Goal: Task Accomplishment & Management: Manage account settings

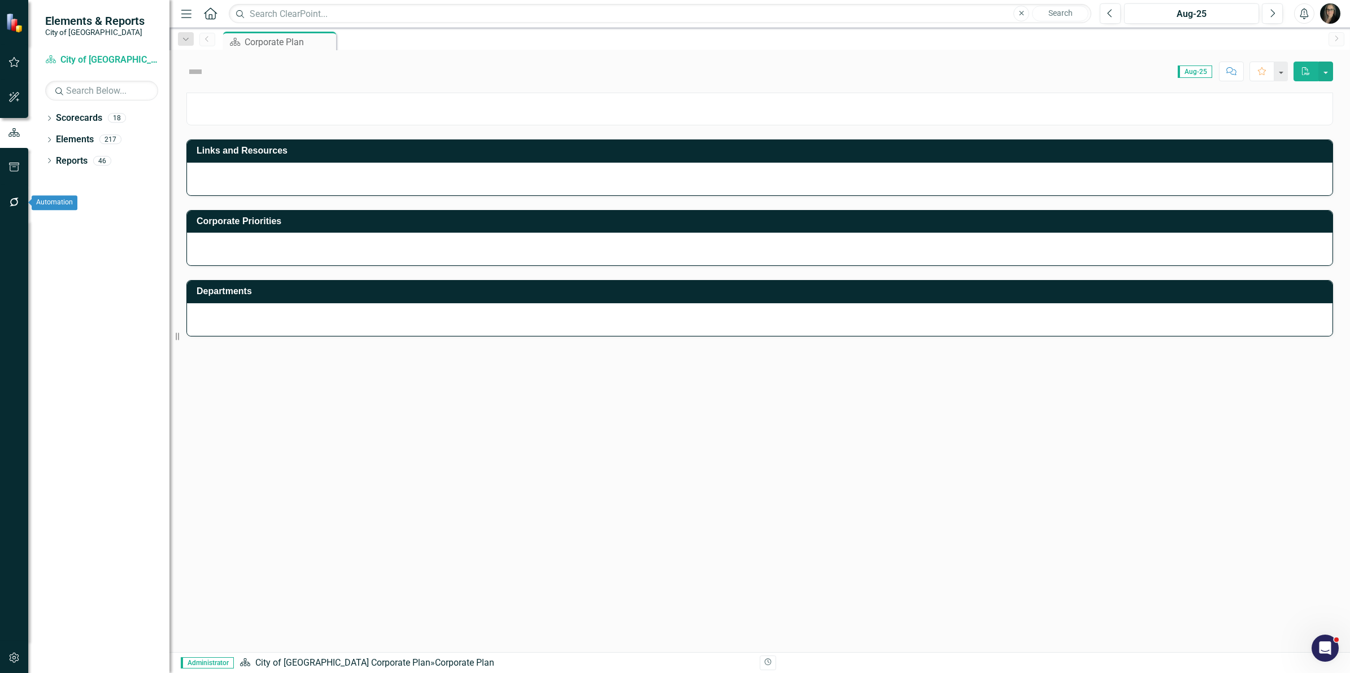
click at [12, 194] on button "button" at bounding box center [14, 203] width 25 height 24
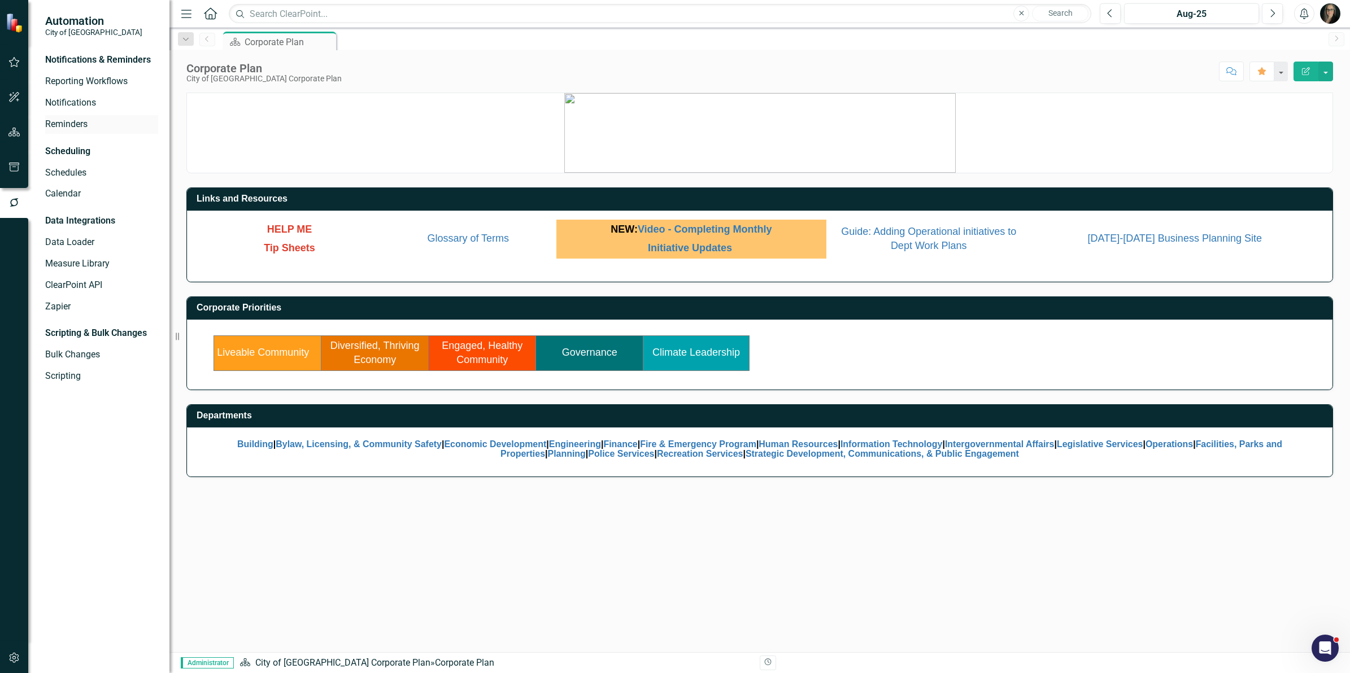
click at [53, 123] on link "Reminders" at bounding box center [101, 124] width 113 height 13
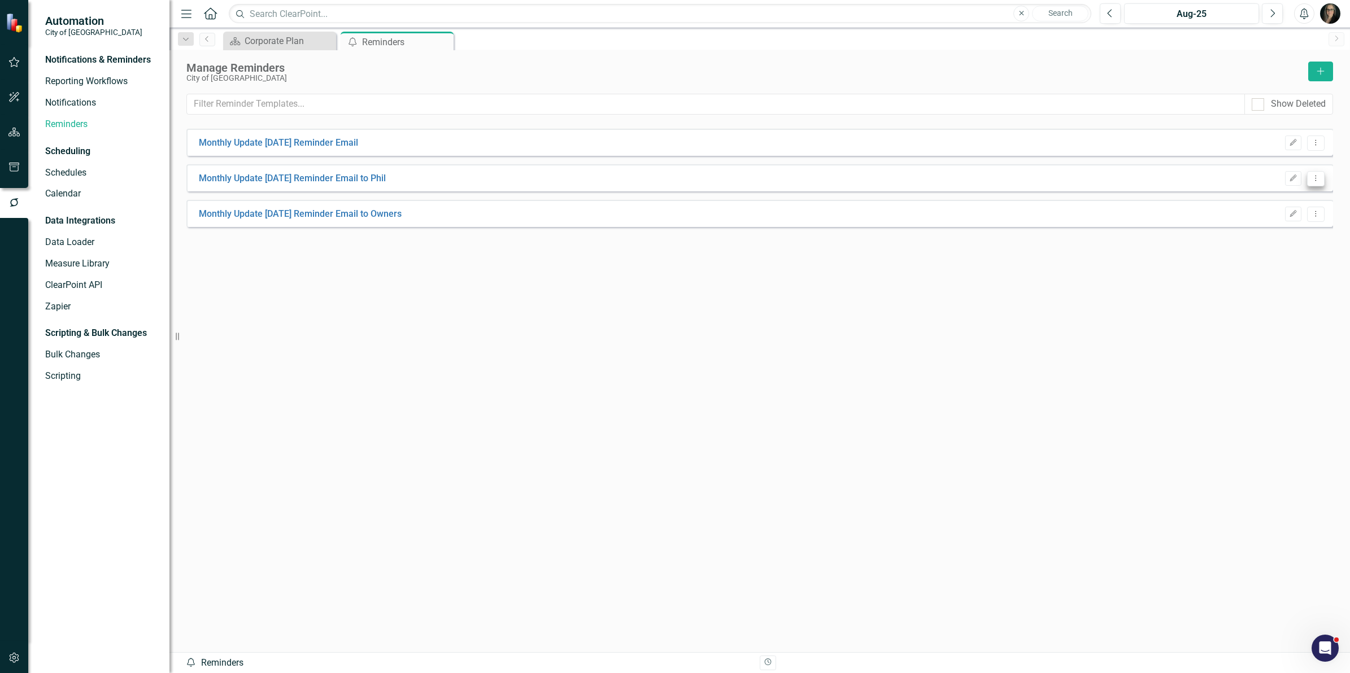
click at [1315, 181] on icon "Dropdown Menu" at bounding box center [1316, 178] width 10 height 7
click at [1282, 193] on link "Edit Edit Reminder" at bounding box center [1271, 197] width 105 height 21
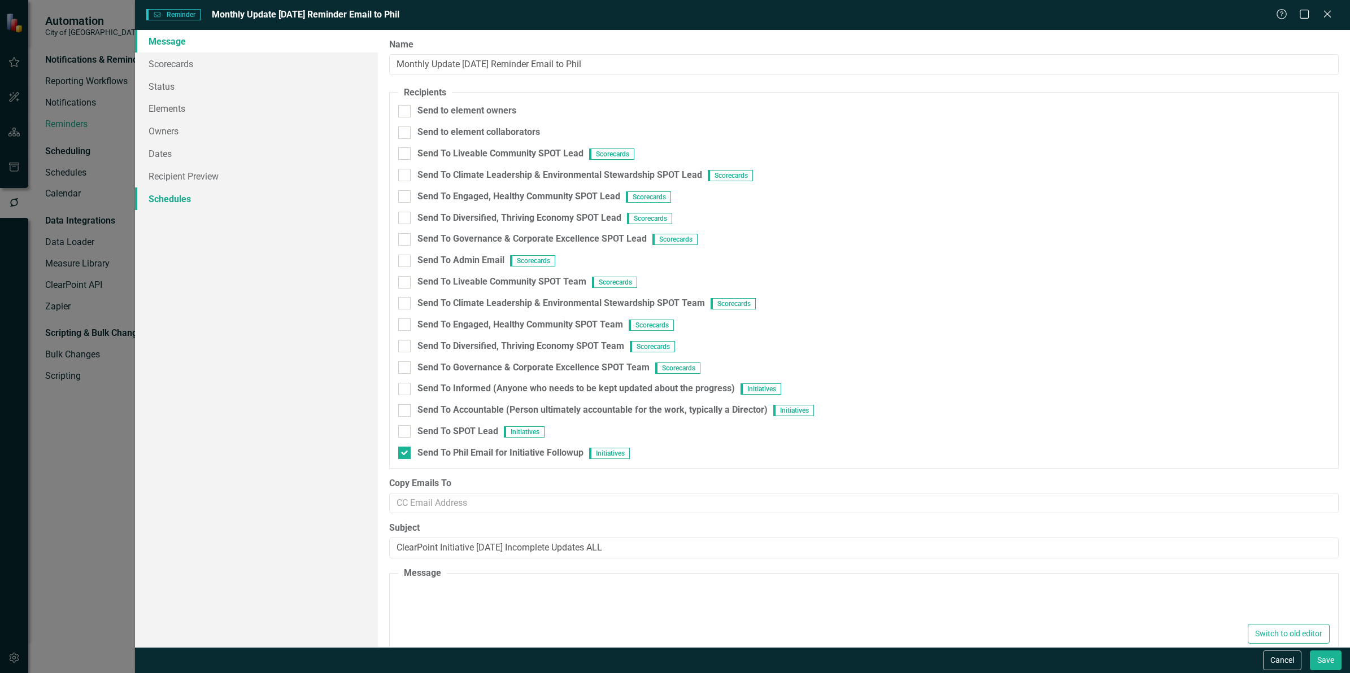
type textarea "<p><span lang="EN-CA"><span style="color: #e03e2d;"><span style="color: #000000…"
click at [178, 198] on link "Schedules" at bounding box center [256, 199] width 243 height 23
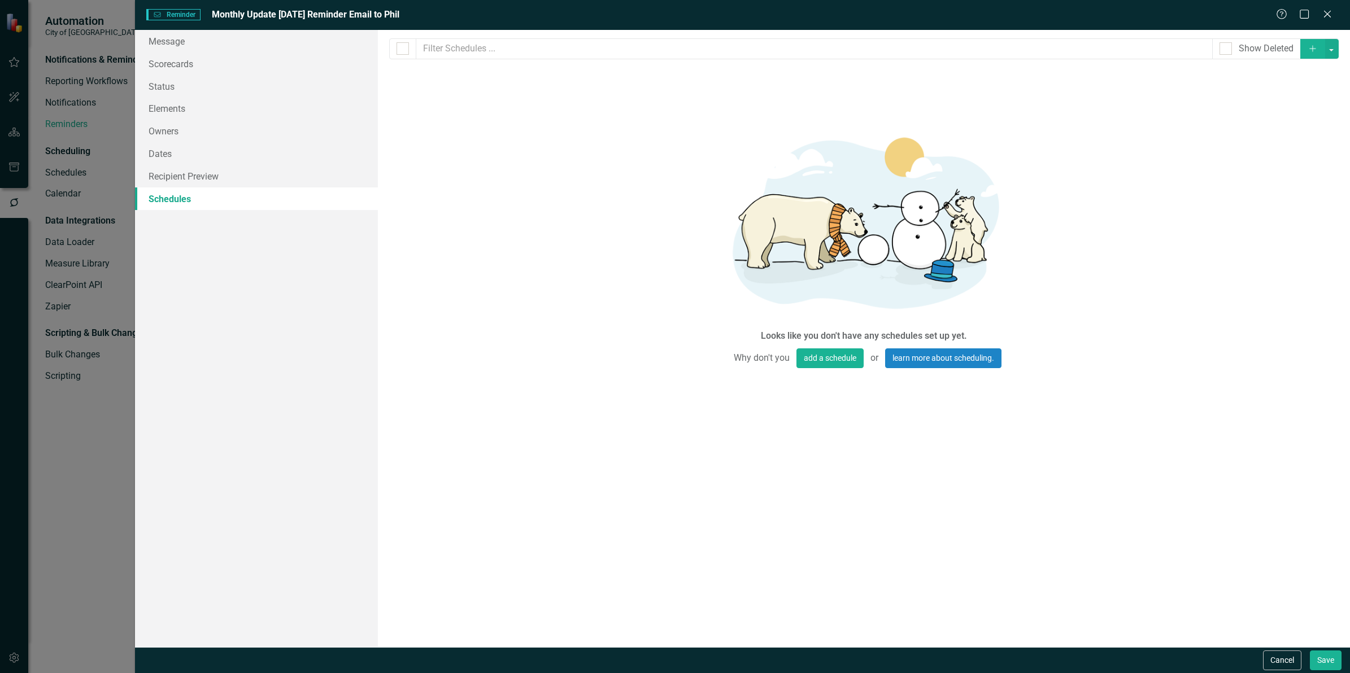
click at [1312, 51] on icon "Add" at bounding box center [1313, 49] width 10 height 8
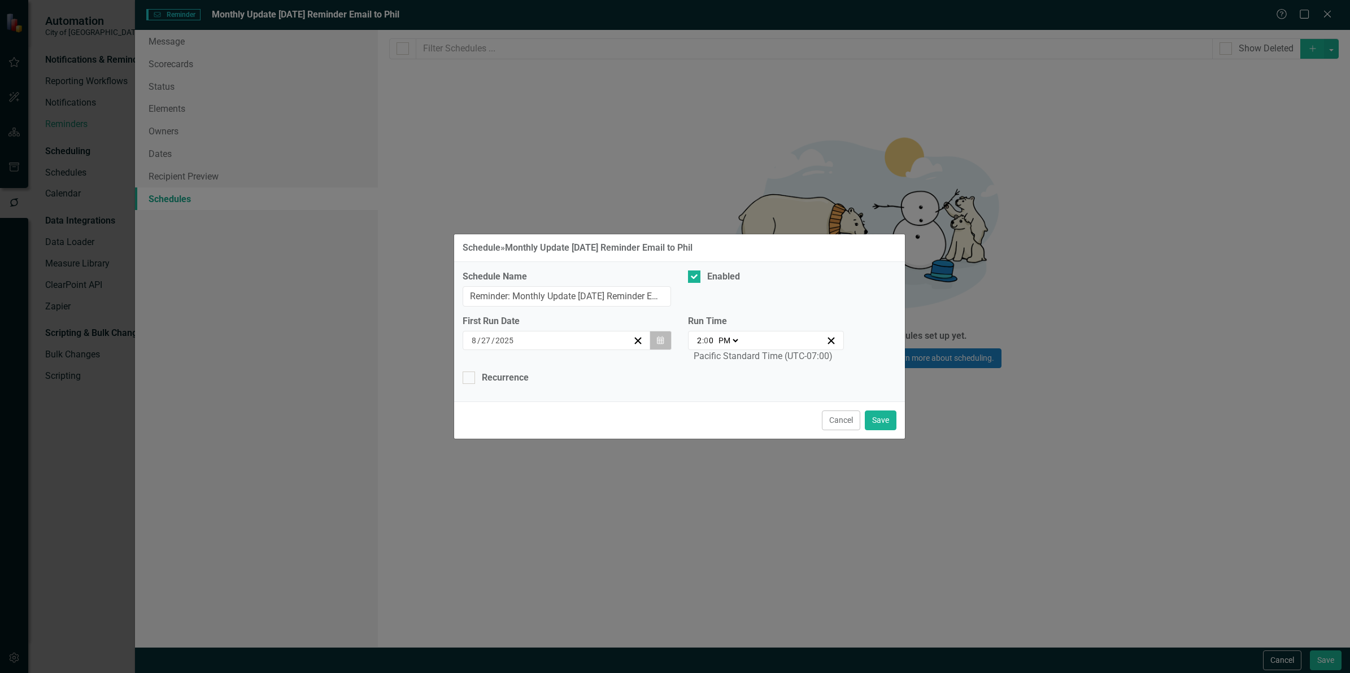
click at [659, 342] on icon "button" at bounding box center [660, 340] width 7 height 8
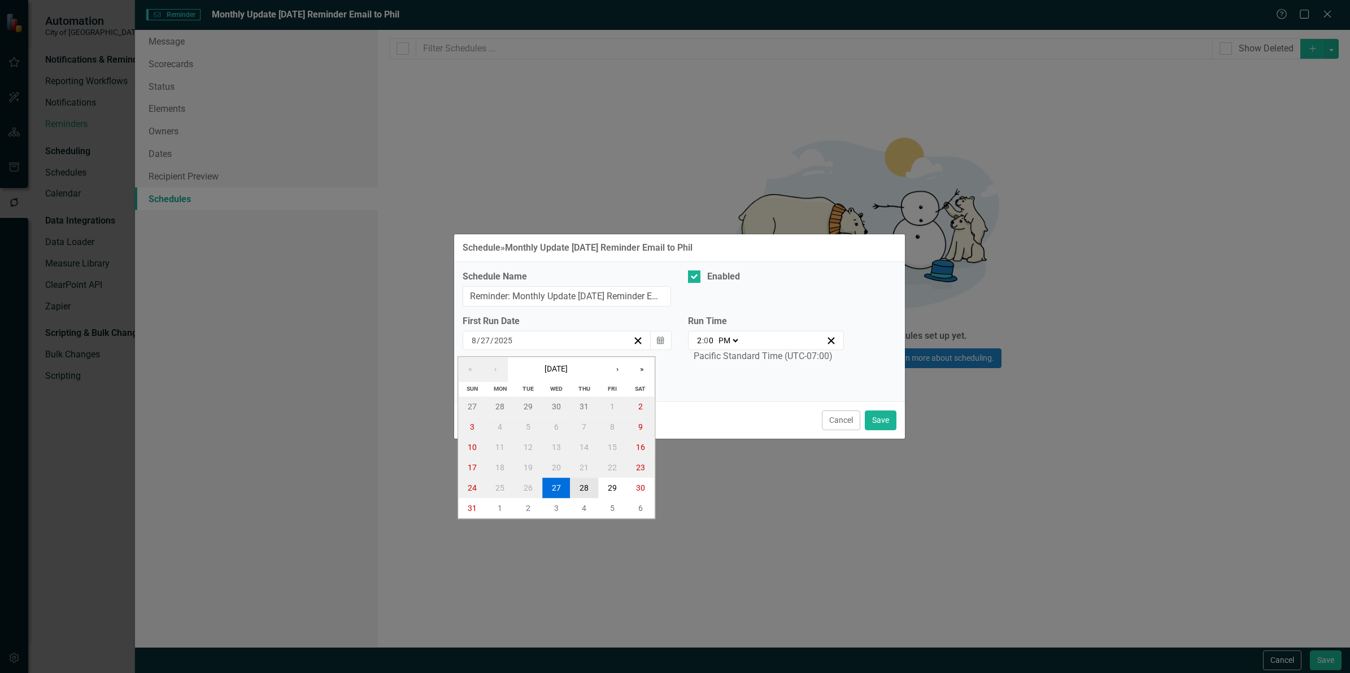
click at [586, 489] on abbr "28" at bounding box center [584, 488] width 9 height 9
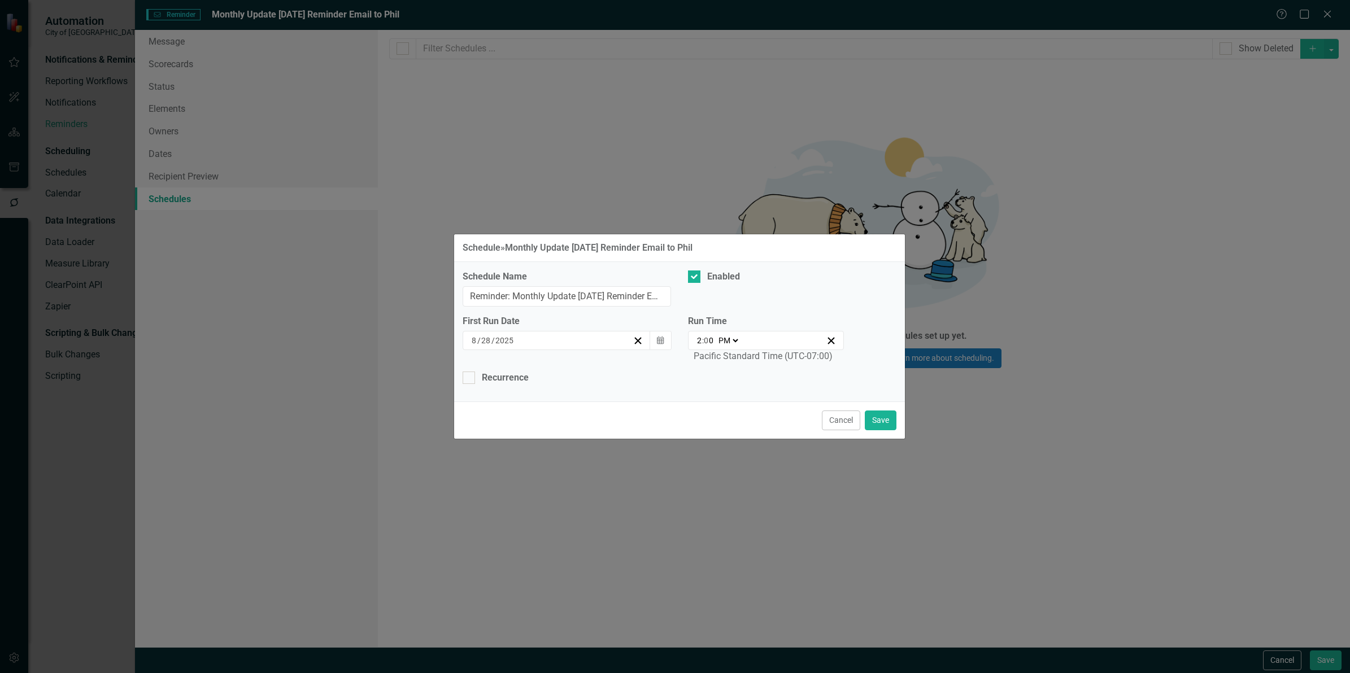
click at [737, 343] on select "AM PM" at bounding box center [728, 340] width 24 height 11
select select "am"
click at [716, 335] on select "AM PM" at bounding box center [728, 340] width 24 height 11
click at [698, 340] on input "2" at bounding box center [700, 340] width 6 height 11
type input "09:00"
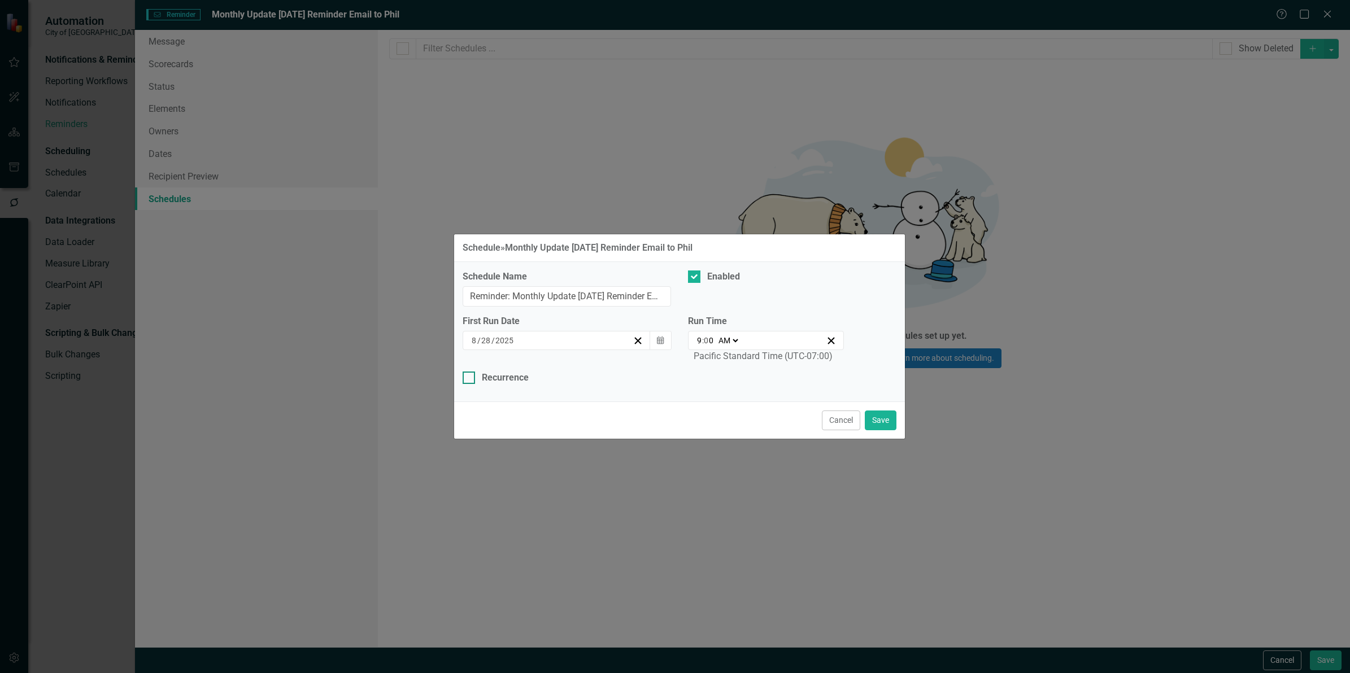
type input "9"
click at [881, 416] on button "Save" at bounding box center [881, 421] width 32 height 20
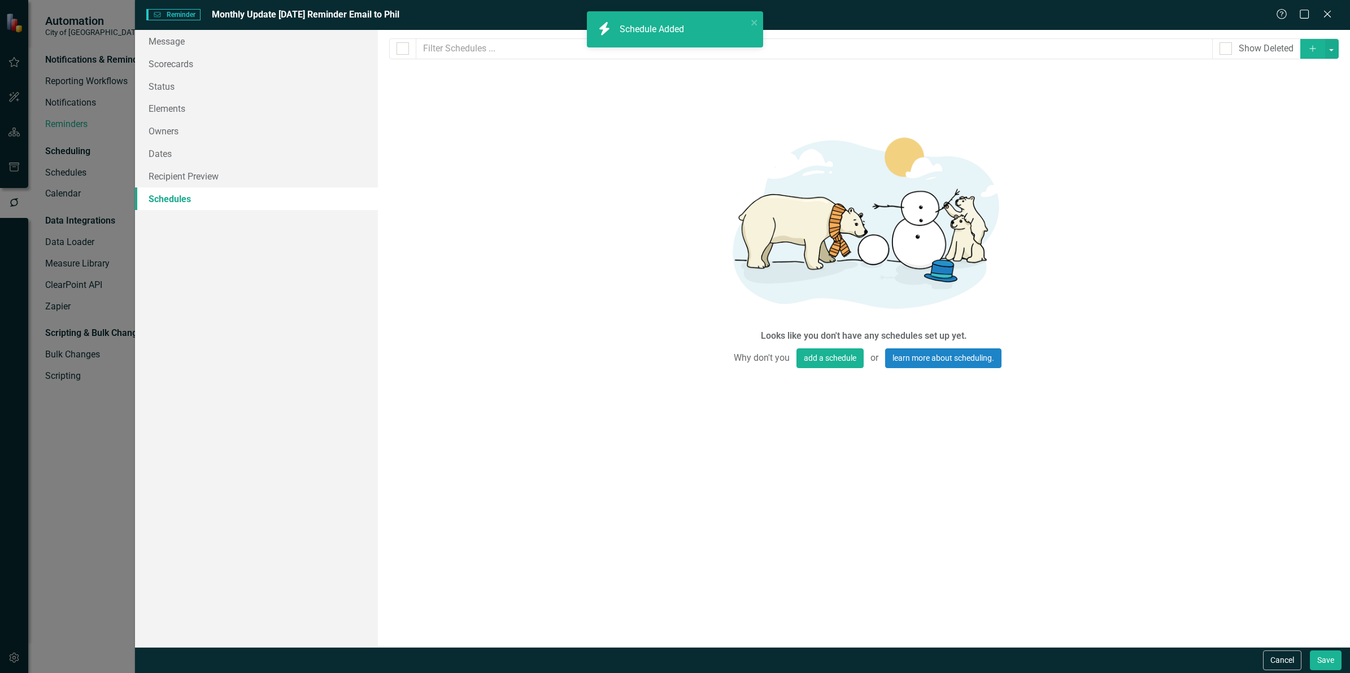
checkbox input "false"
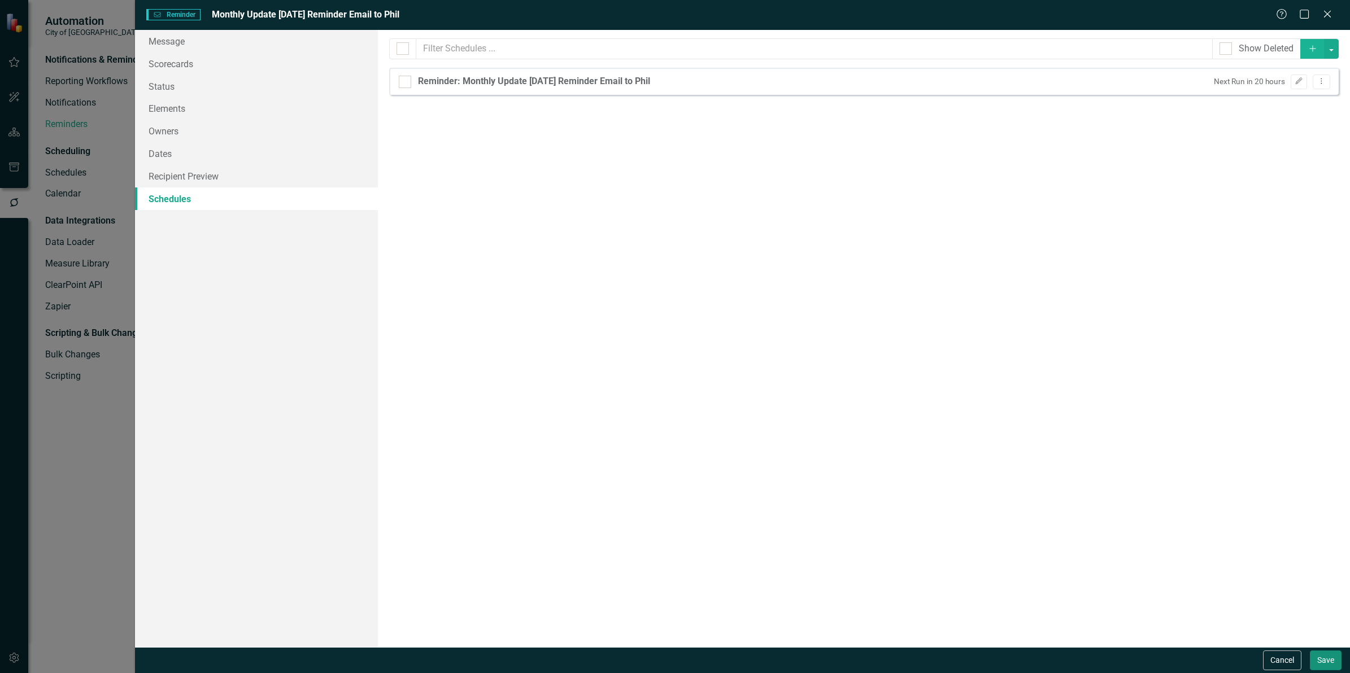
click at [1329, 663] on button "Save" at bounding box center [1326, 661] width 32 height 20
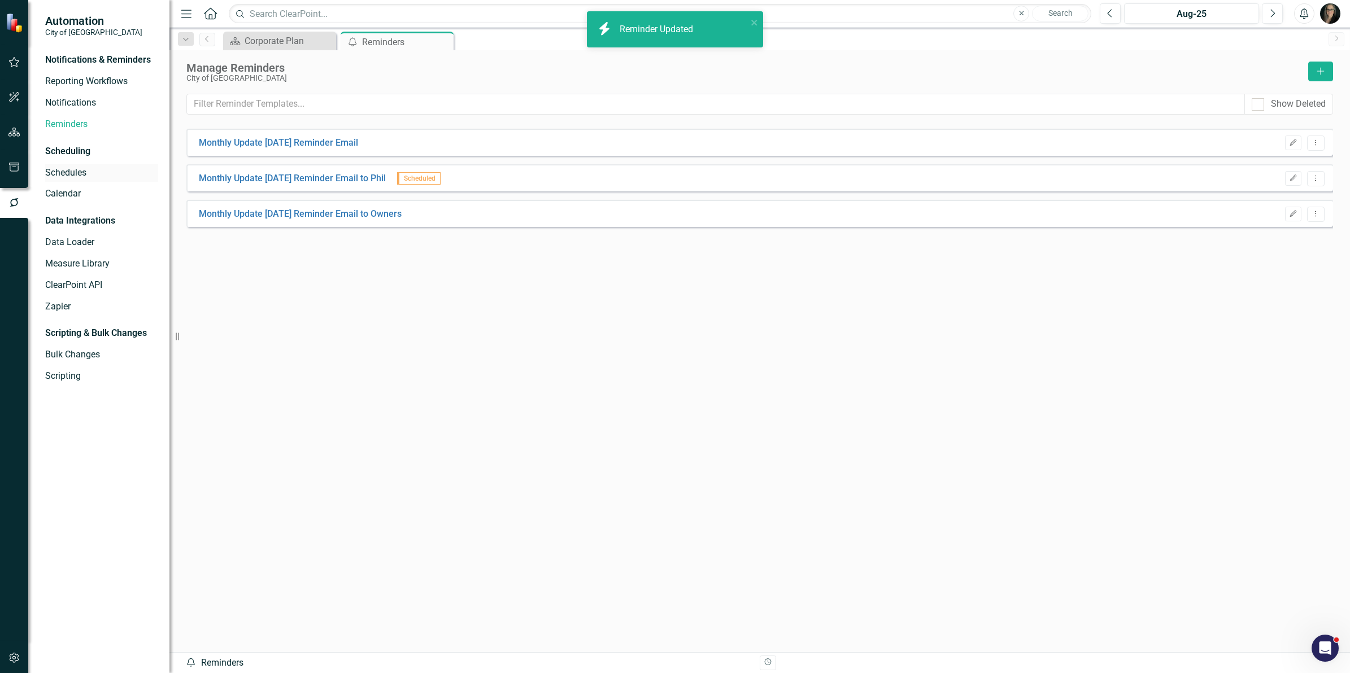
click at [80, 174] on link "Schedules" at bounding box center [101, 173] width 113 height 13
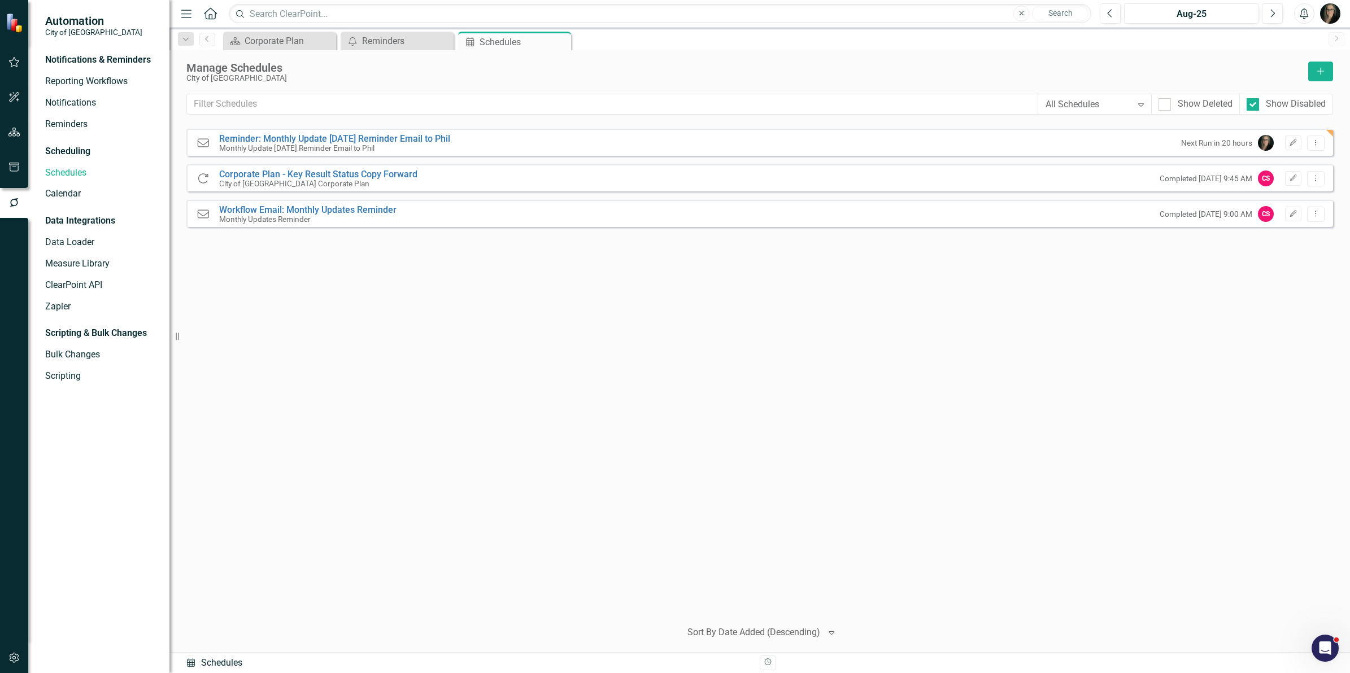
click at [658, 255] on div "Reminder Reminder: Monthly Update [DATE] Reminder Email to Phil Monthly Update …" at bounding box center [759, 369] width 1147 height 481
click at [15, 159] on button "button" at bounding box center [14, 168] width 25 height 24
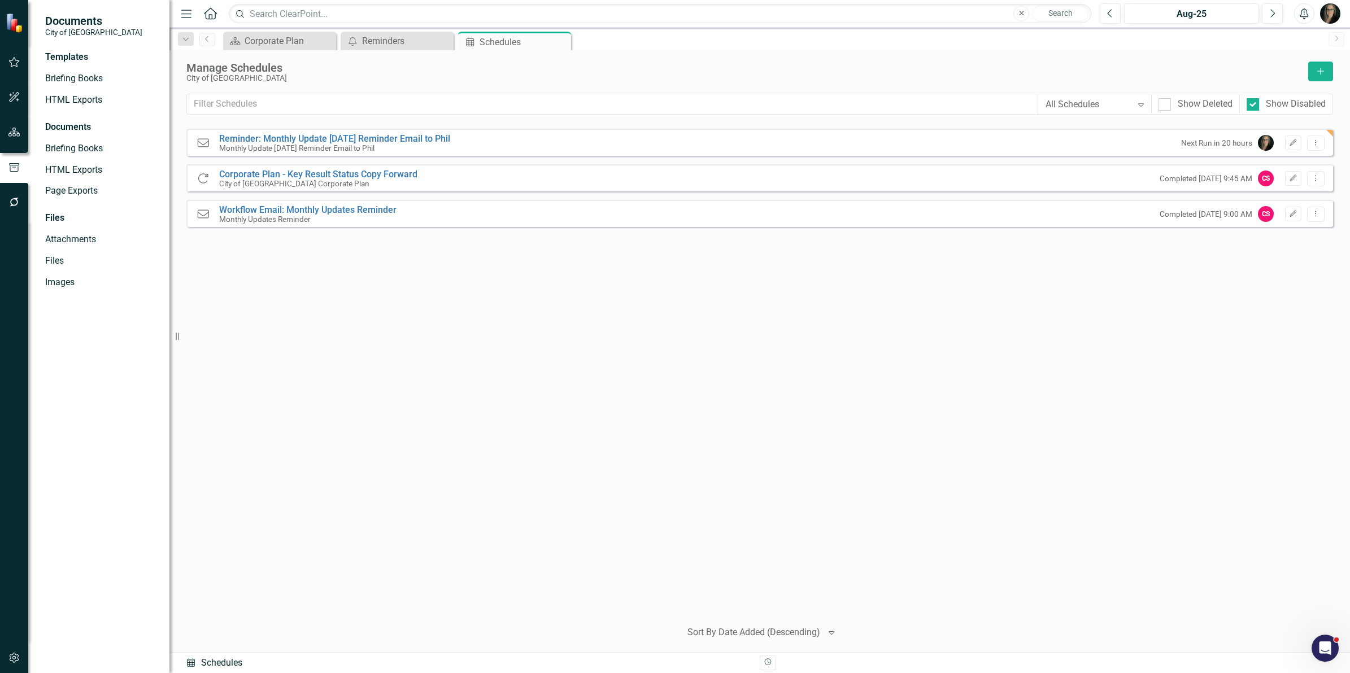
click at [20, 133] on button "button" at bounding box center [14, 133] width 25 height 24
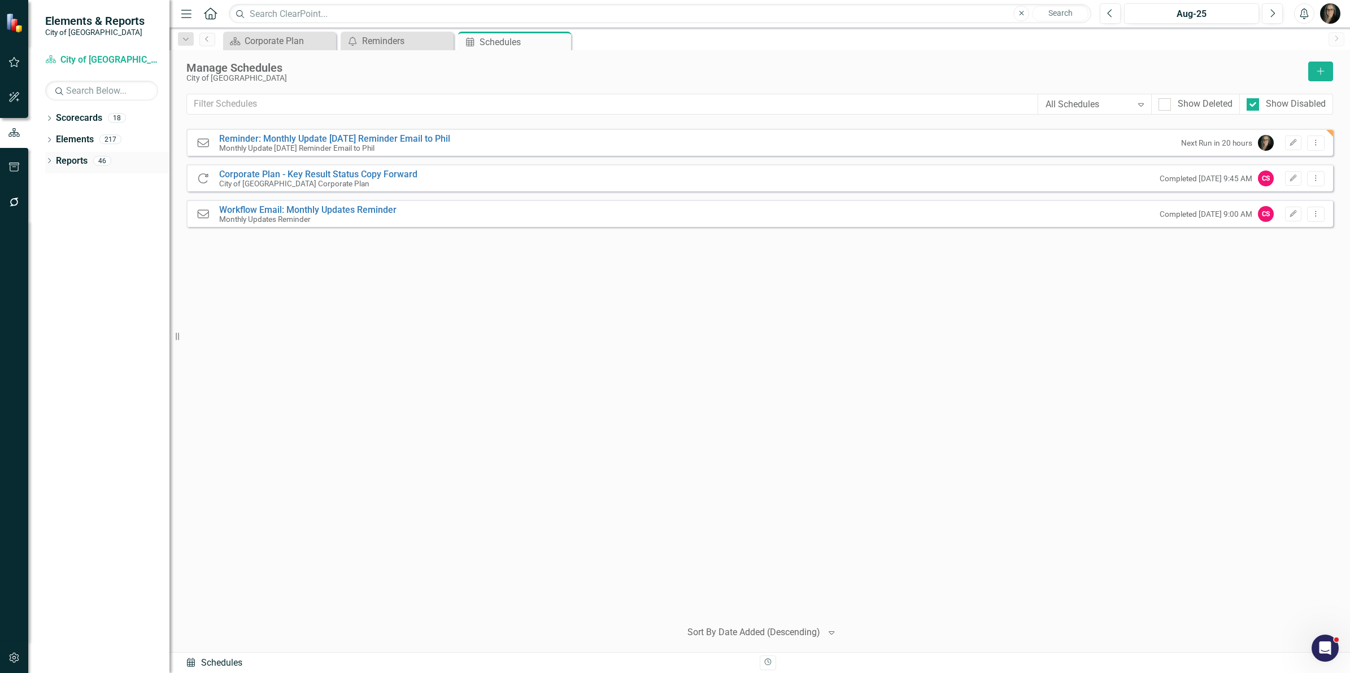
click at [54, 166] on div "Dropdown Reports 46" at bounding box center [107, 162] width 124 height 21
click at [51, 160] on icon "Dropdown" at bounding box center [49, 162] width 8 height 6
click at [56, 224] on icon "Dropdown" at bounding box center [54, 224] width 8 height 6
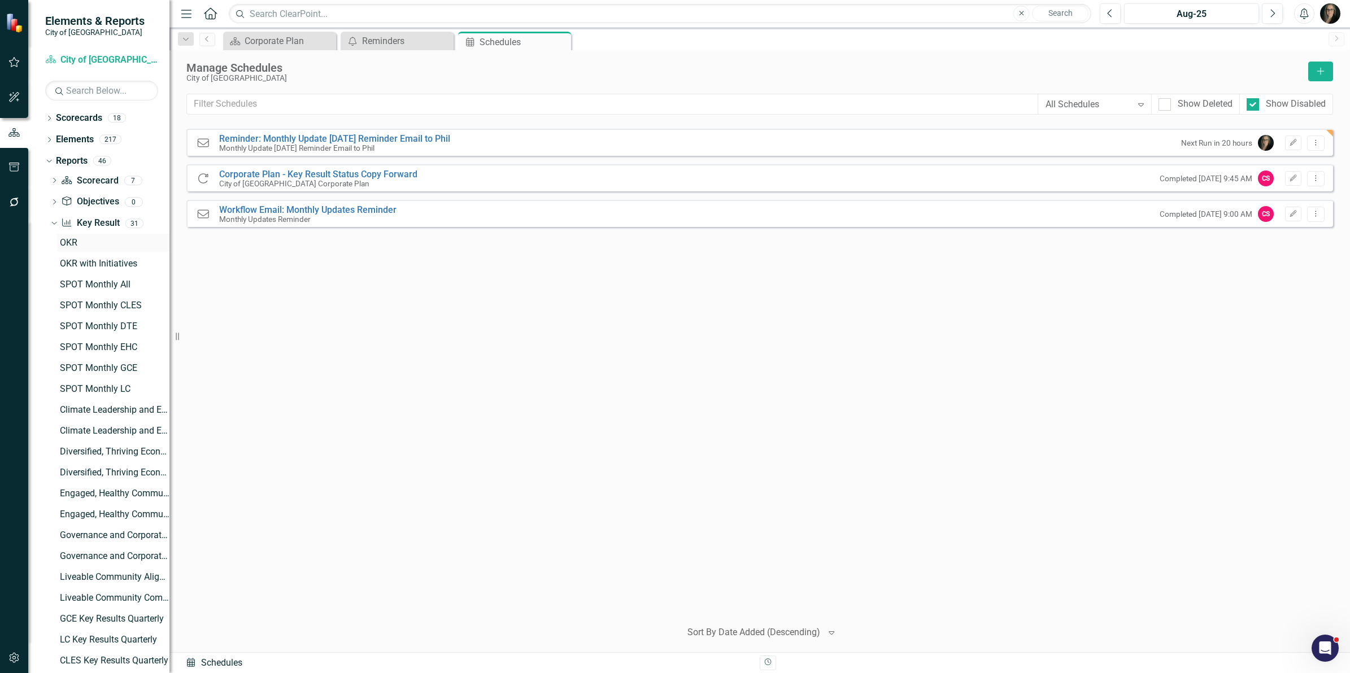
click at [76, 244] on div "OKR" at bounding box center [115, 243] width 110 height 10
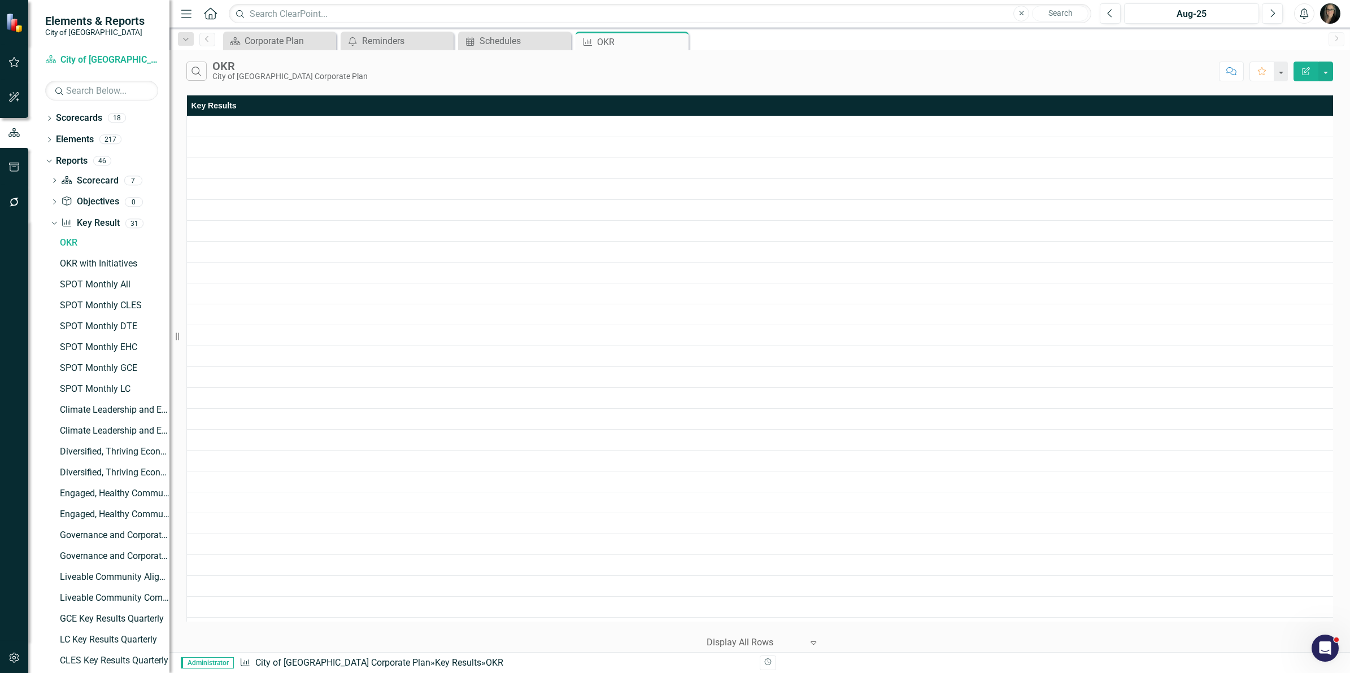
click at [459, 77] on div "Search OKR City of [GEOGRAPHIC_DATA] Corporate Plan" at bounding box center [699, 71] width 1027 height 19
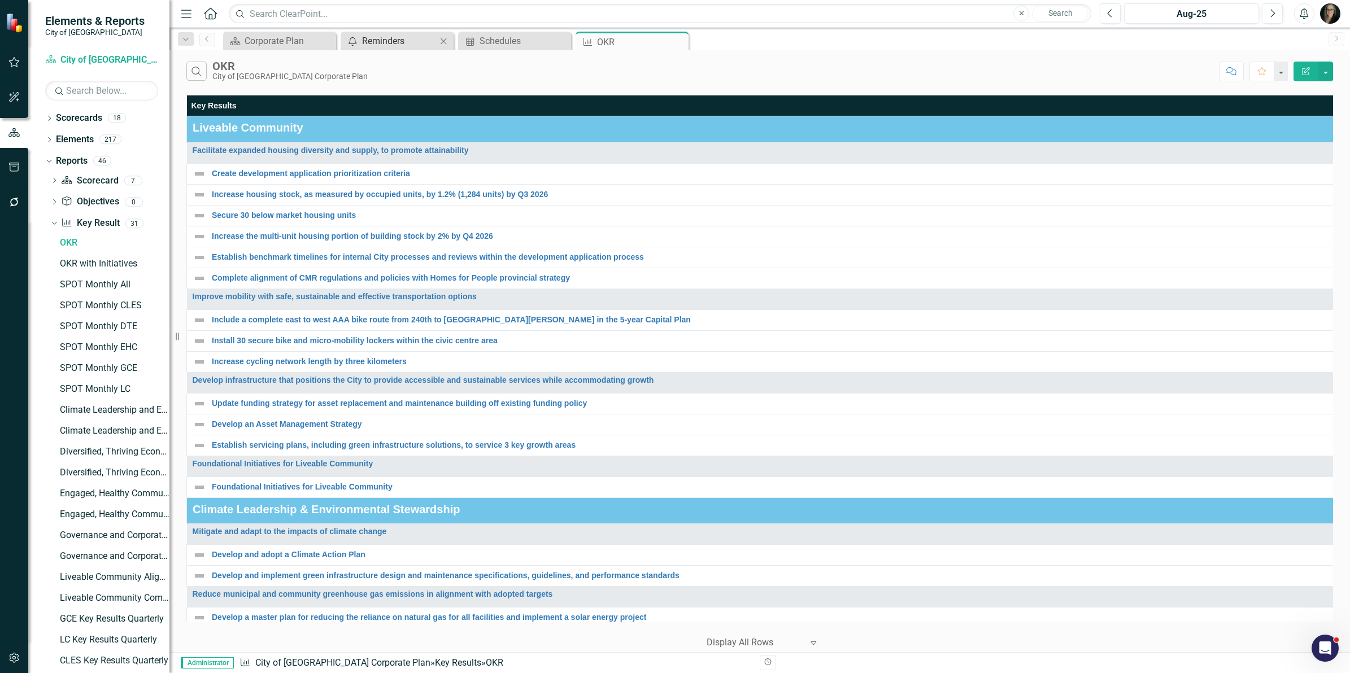
click at [377, 42] on div "Reminders" at bounding box center [399, 41] width 75 height 14
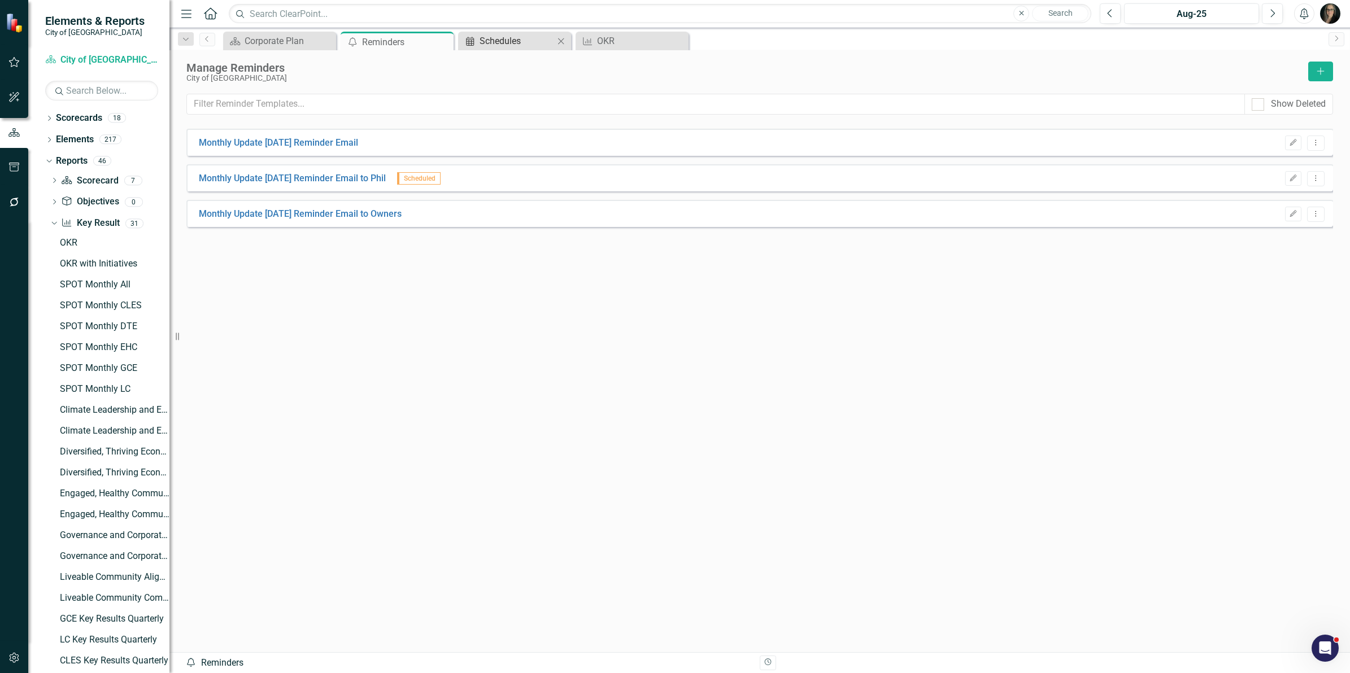
click at [536, 46] on div "Schedules" at bounding box center [517, 41] width 75 height 14
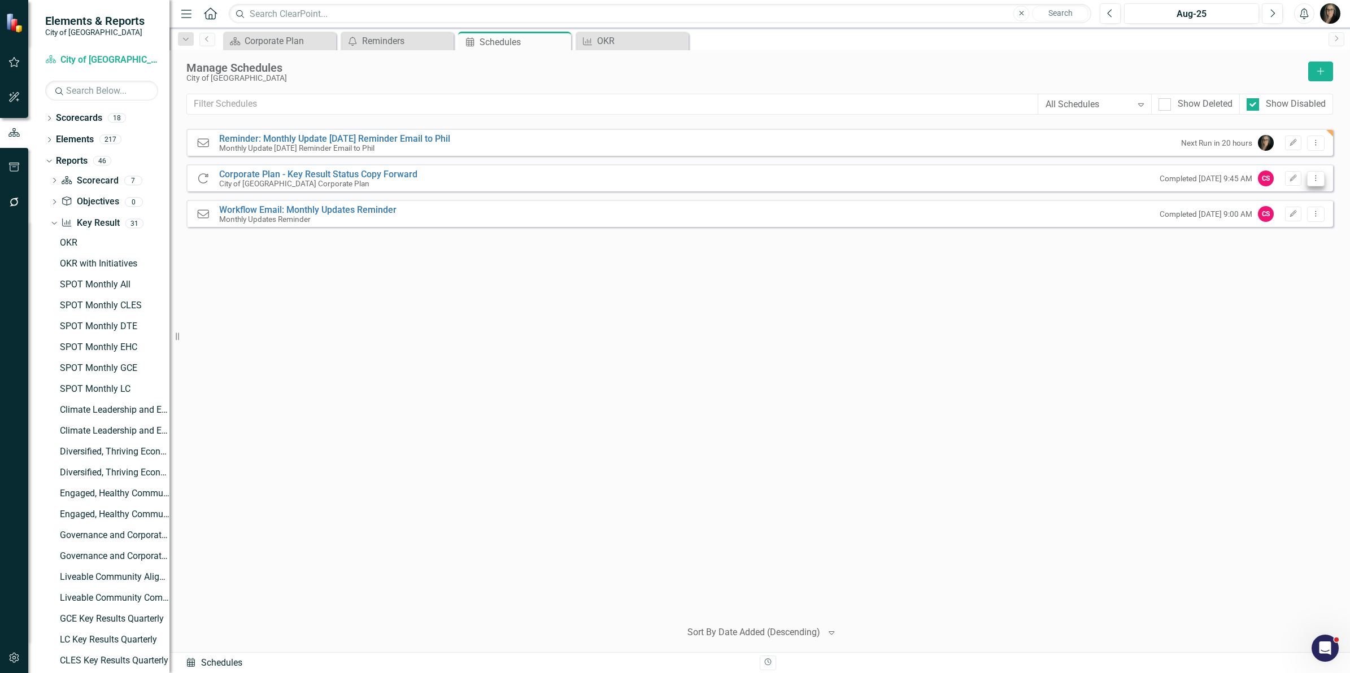
click at [1312, 177] on icon "Dropdown Menu" at bounding box center [1316, 178] width 10 height 7
click at [1289, 198] on link "Edit Edit Schedule" at bounding box center [1272, 197] width 104 height 21
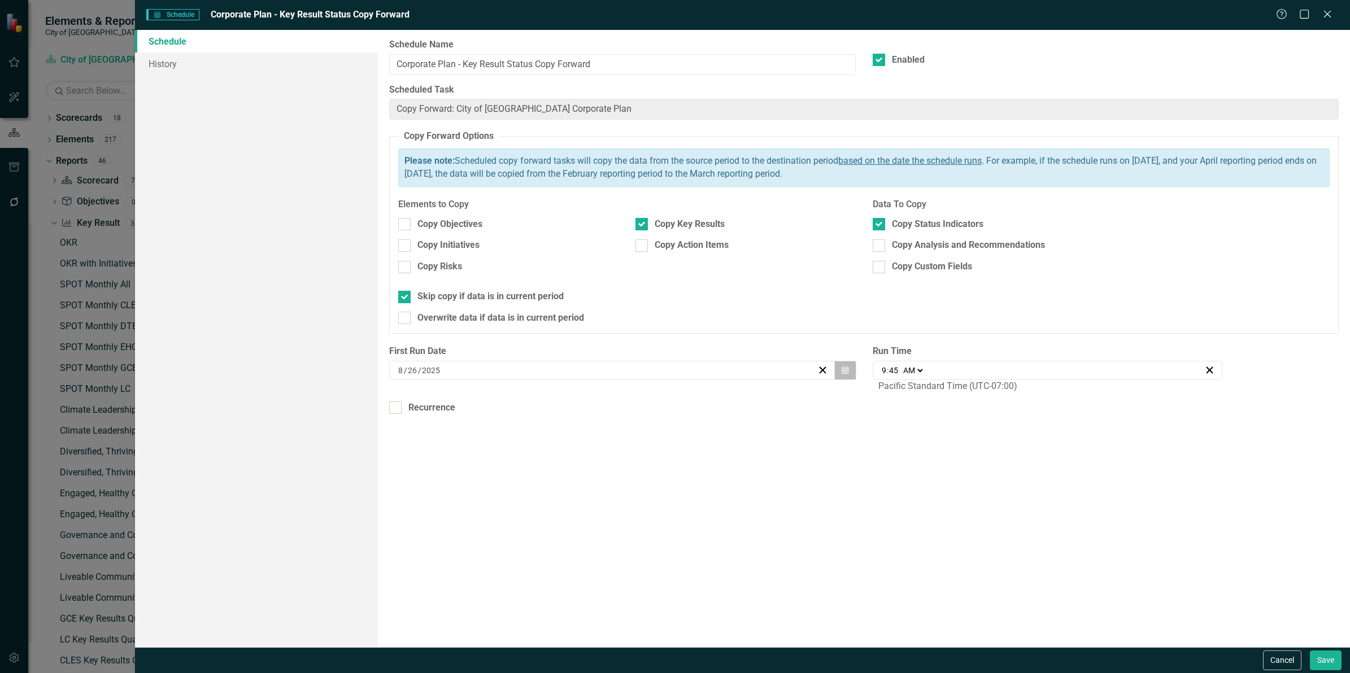
click at [851, 375] on button "Calendar" at bounding box center [844, 370] width 21 height 19
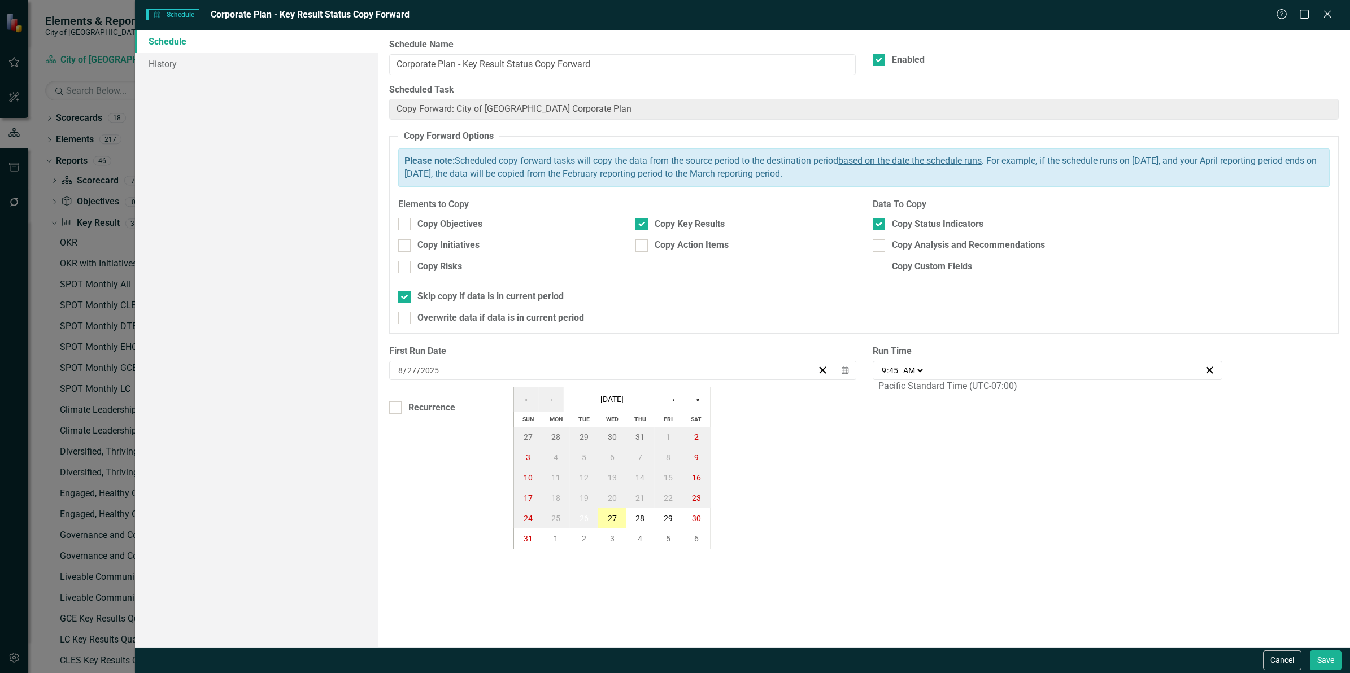
click at [611, 514] on abbr "27" at bounding box center [612, 518] width 9 height 9
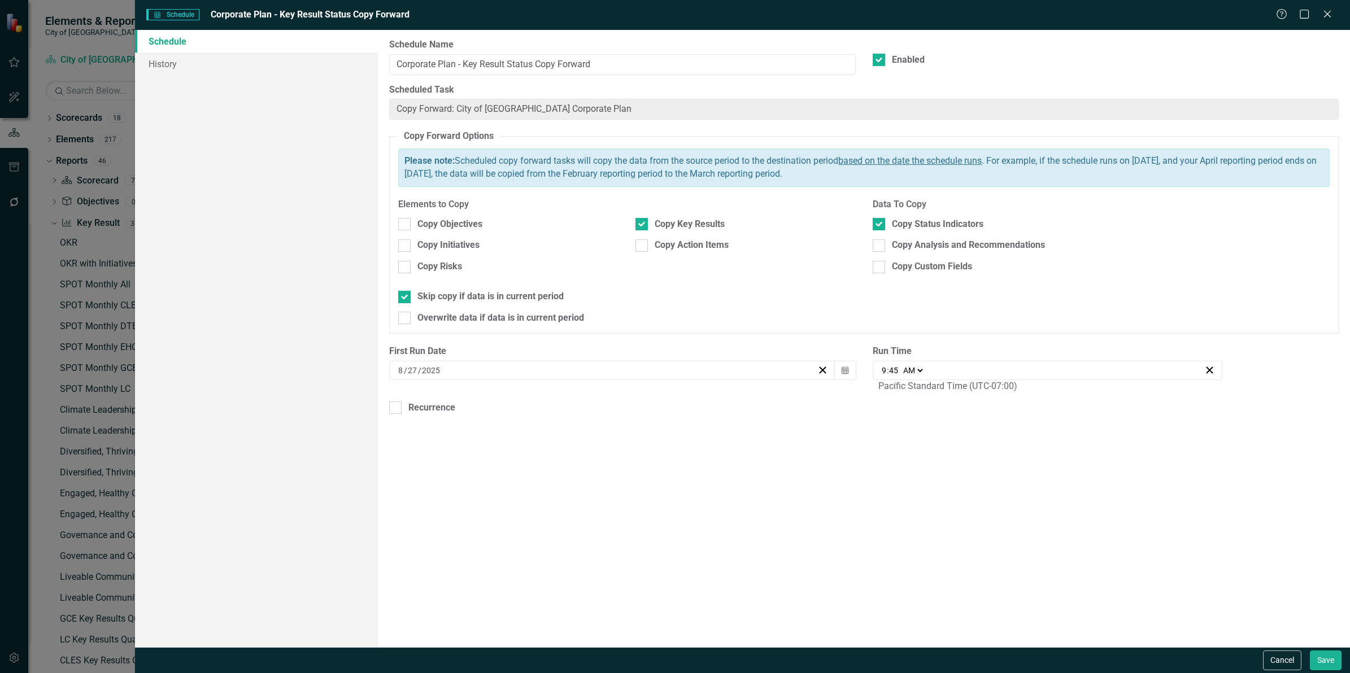
click at [886, 376] on div "09:45 9 : 45 AM PM" at bounding box center [1042, 370] width 324 height 11
type input "01:45"
type input "1"
type input "01:03"
type input "3"
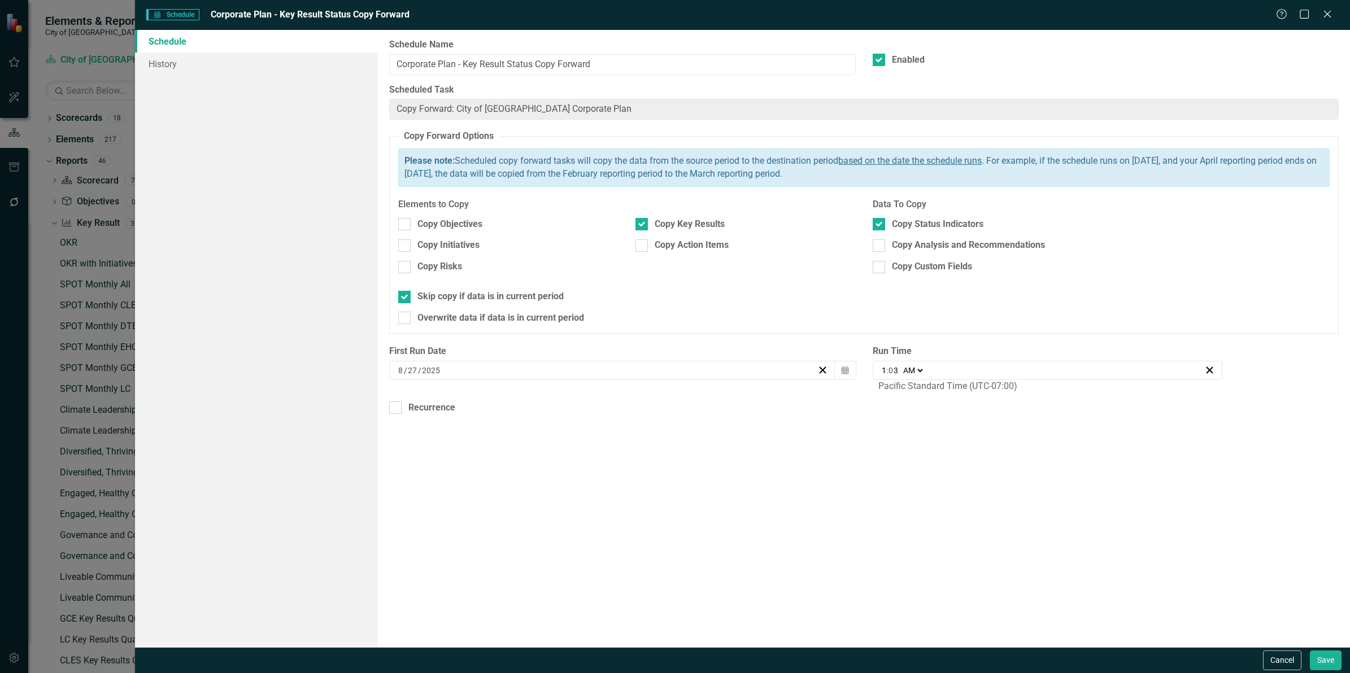
type input "01:30"
type input "30"
click at [923, 370] on select "AM PM" at bounding box center [913, 370] width 24 height 11
select select "pm"
click at [901, 366] on select "AM PM" at bounding box center [913, 370] width 24 height 11
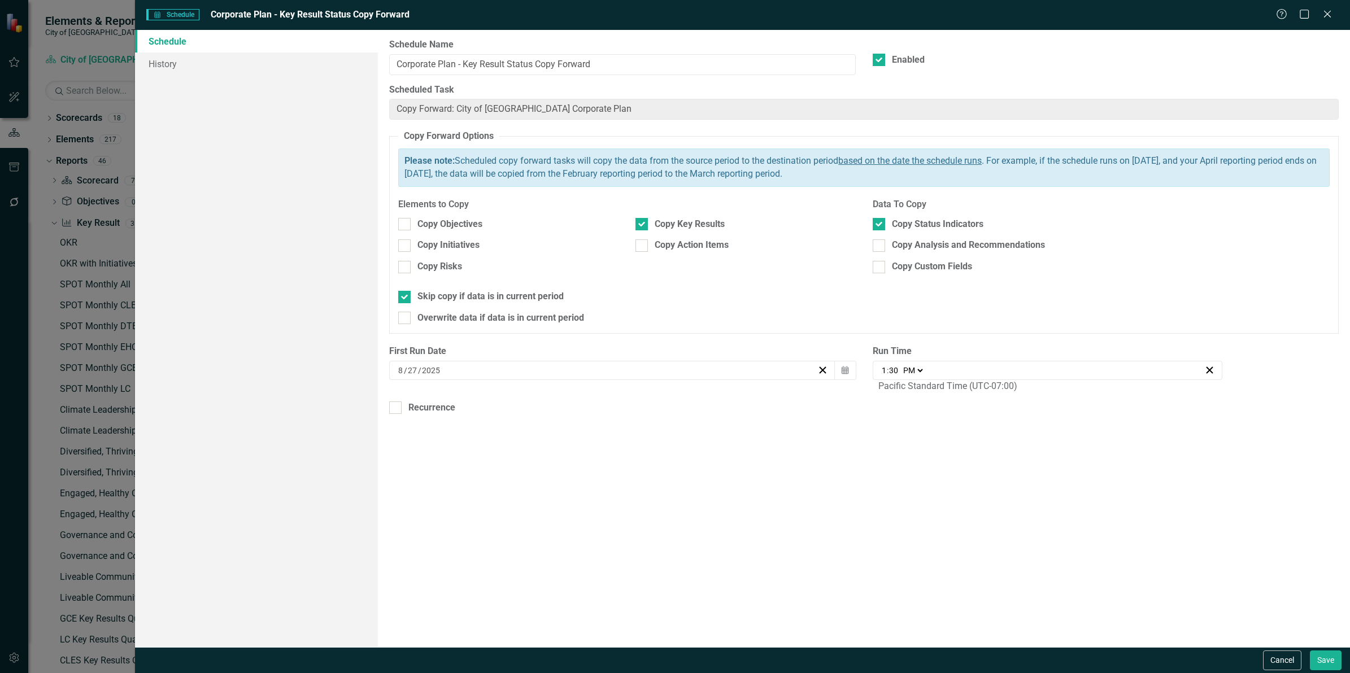
type input "13:30"
drag, startPoint x: 1317, startPoint y: 659, endPoint x: 6, endPoint y: 20, distance: 1458.7
click at [1317, 659] on button "Save" at bounding box center [1326, 661] width 32 height 20
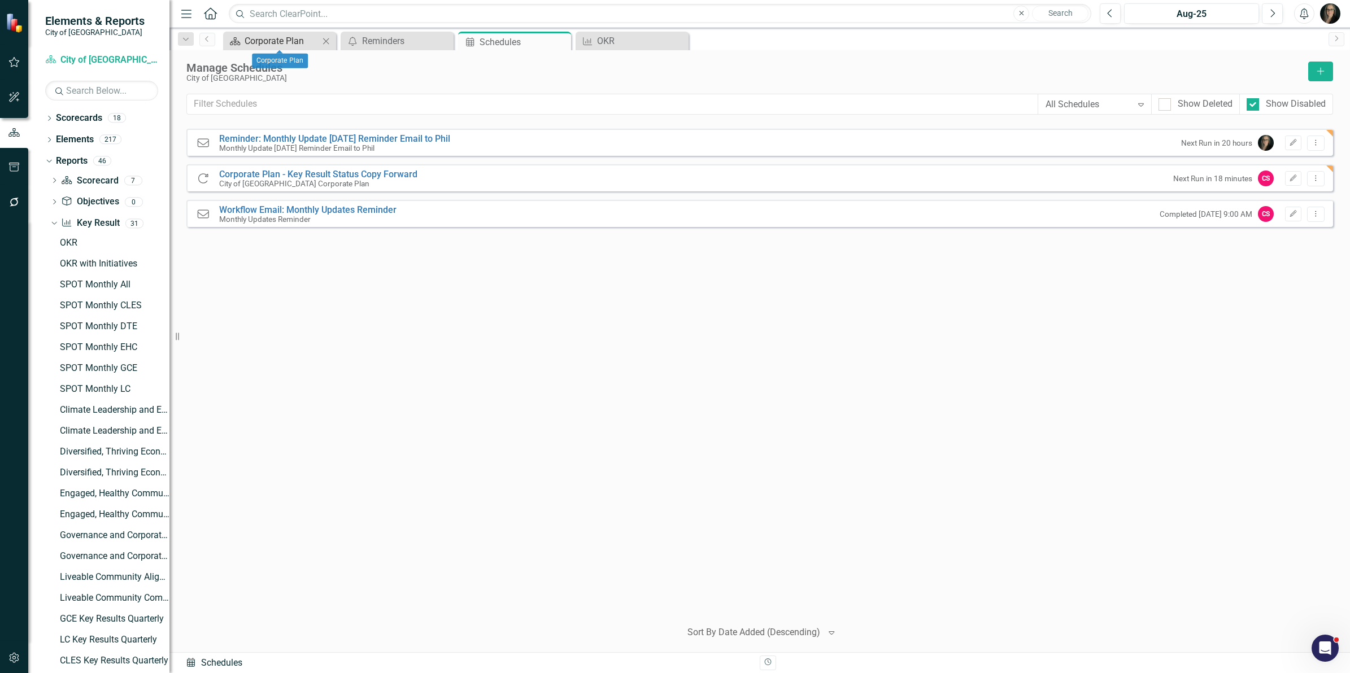
click at [286, 43] on div "Corporate Plan" at bounding box center [282, 41] width 75 height 14
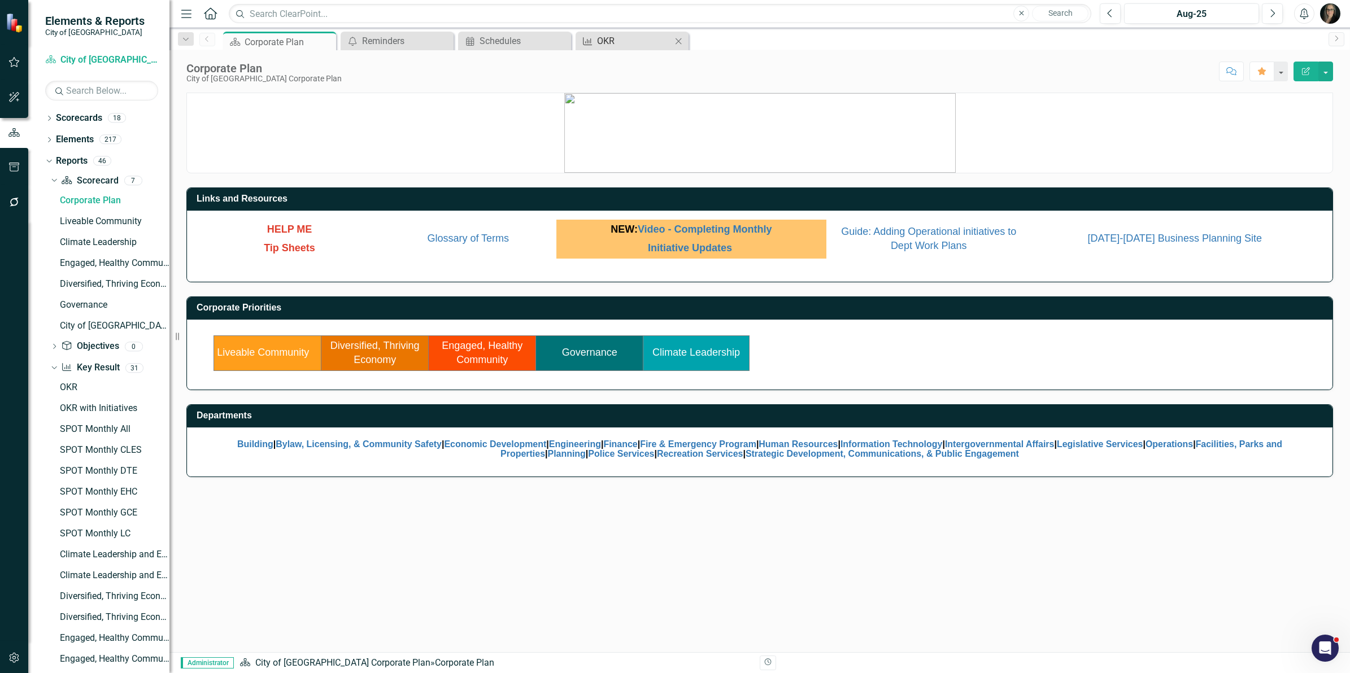
click at [625, 41] on div "OKR" at bounding box center [634, 41] width 75 height 14
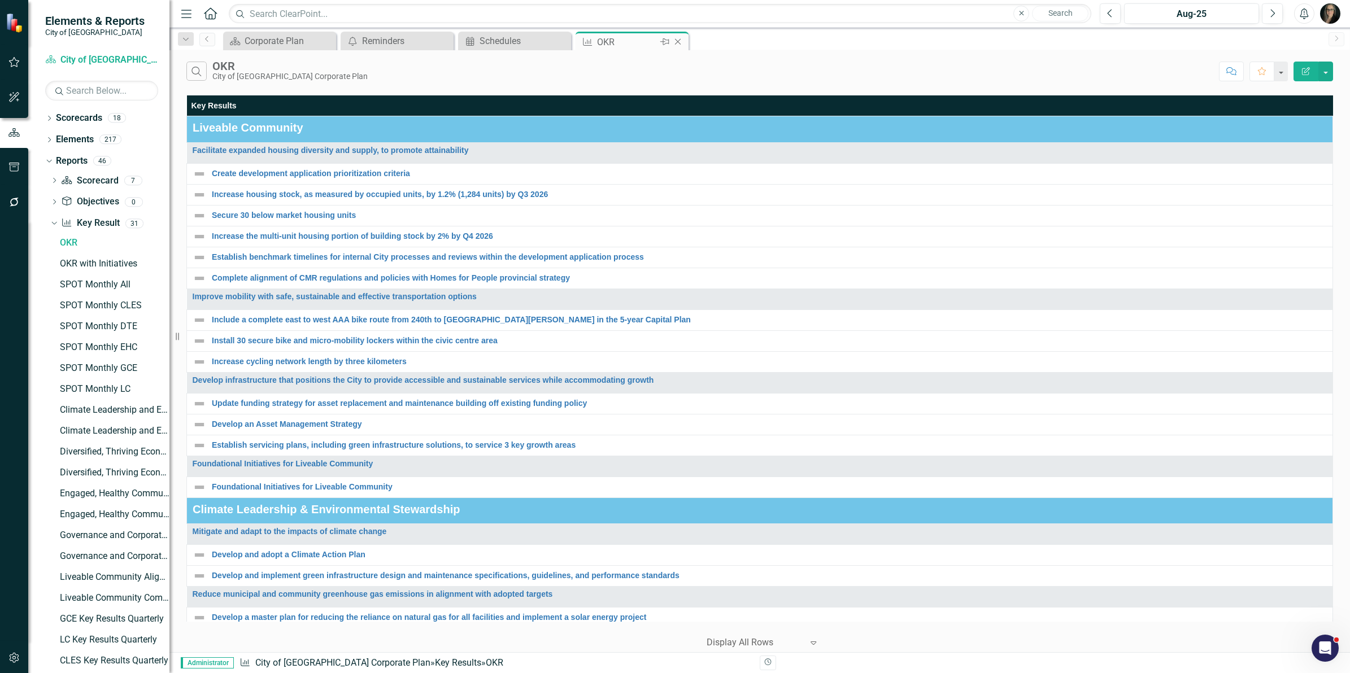
click at [684, 40] on icon "Close" at bounding box center [677, 41] width 11 height 9
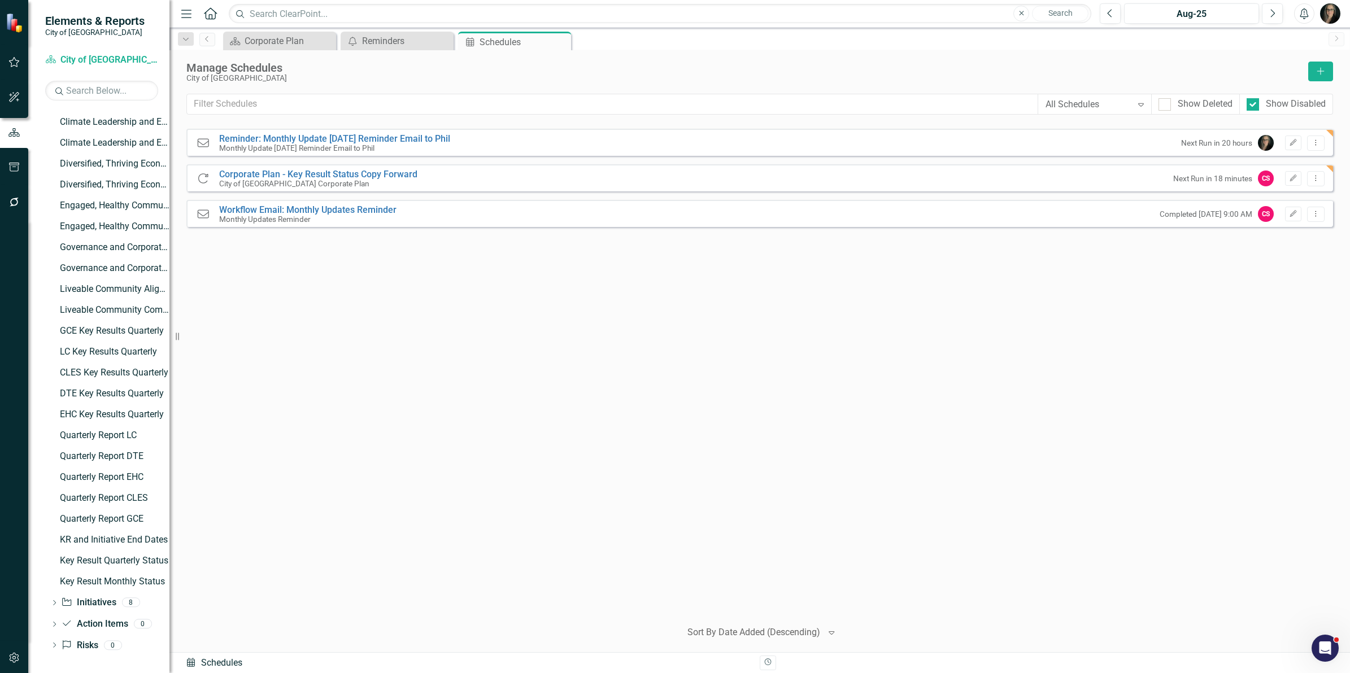
scroll to position [289, 0]
click at [116, 577] on div "Key Result Monthly Status" at bounding box center [115, 581] width 110 height 10
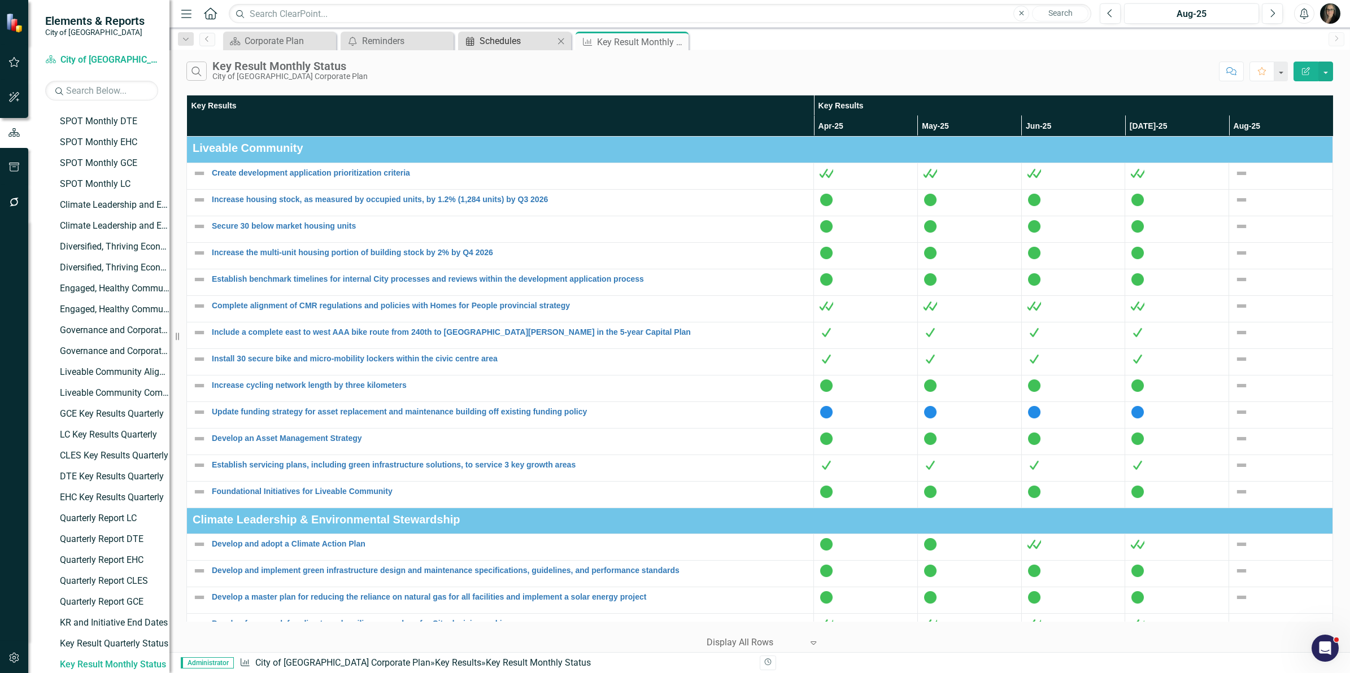
click at [510, 38] on div "Schedules" at bounding box center [517, 41] width 75 height 14
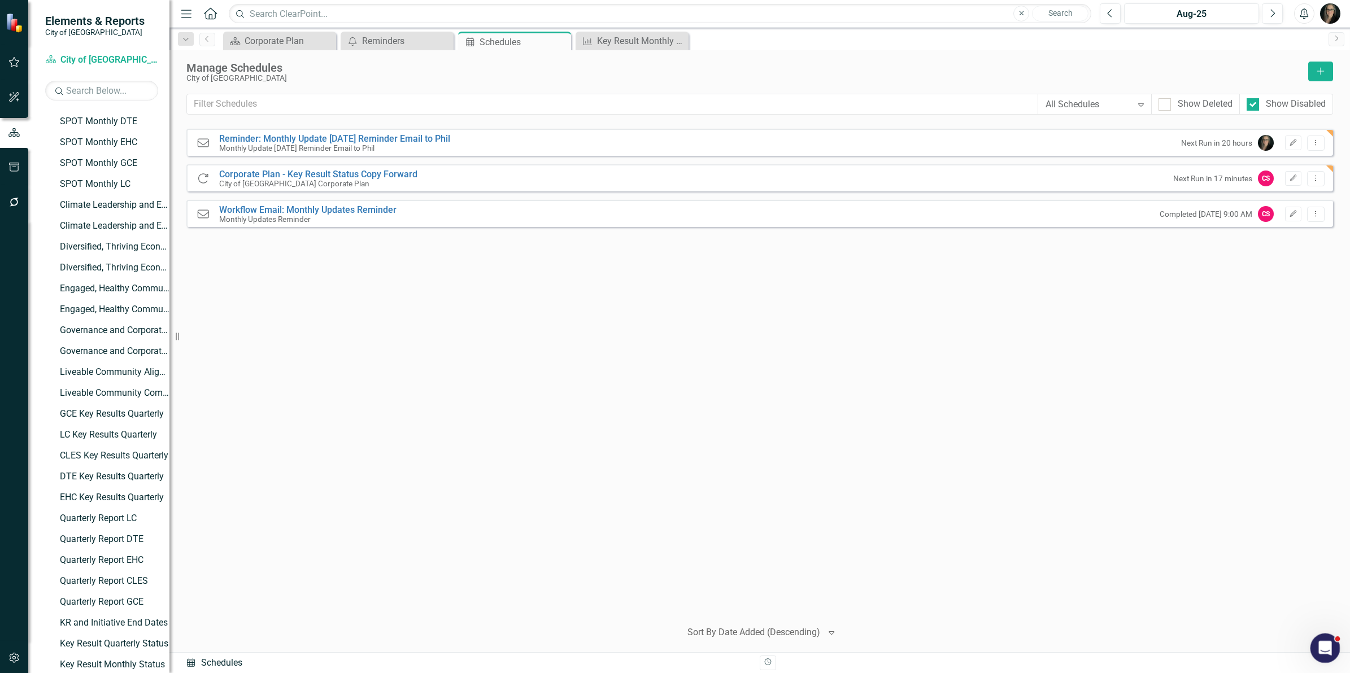
click at [1324, 655] on icon "Open Intercom Messenger" at bounding box center [1324, 647] width 19 height 19
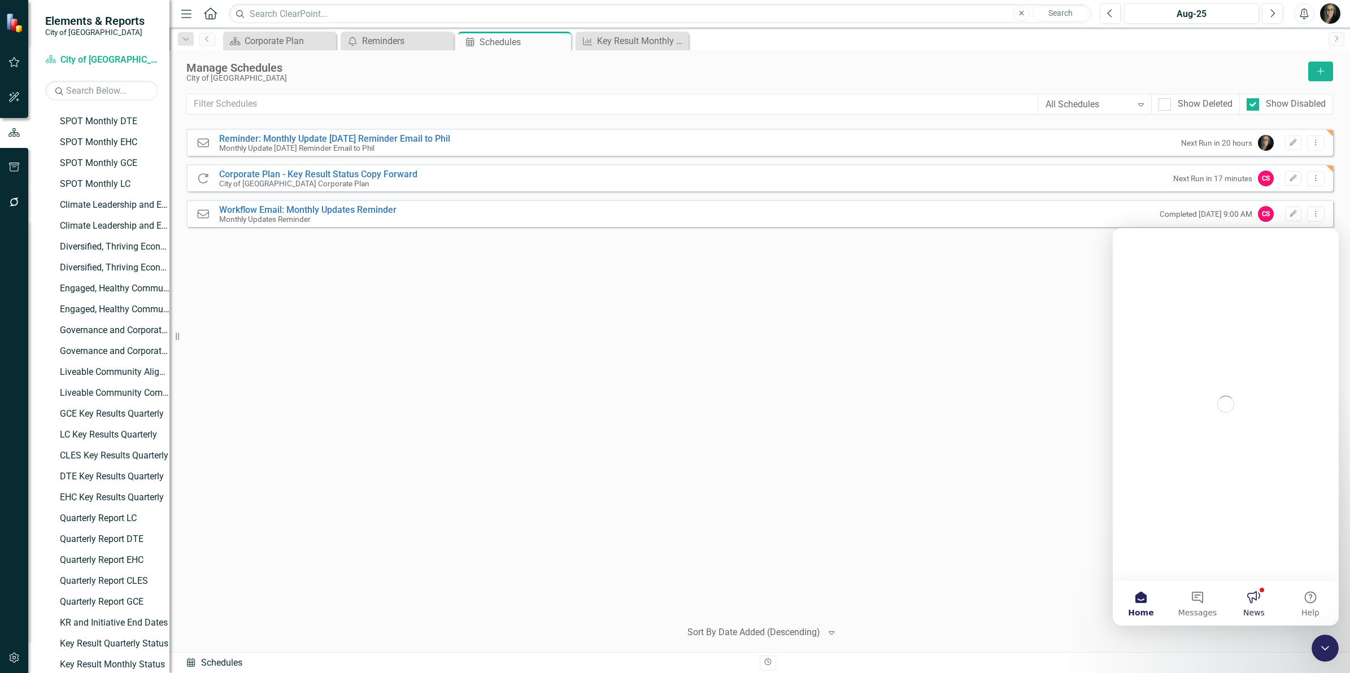
click at [1259, 602] on button "News" at bounding box center [1254, 603] width 56 height 45
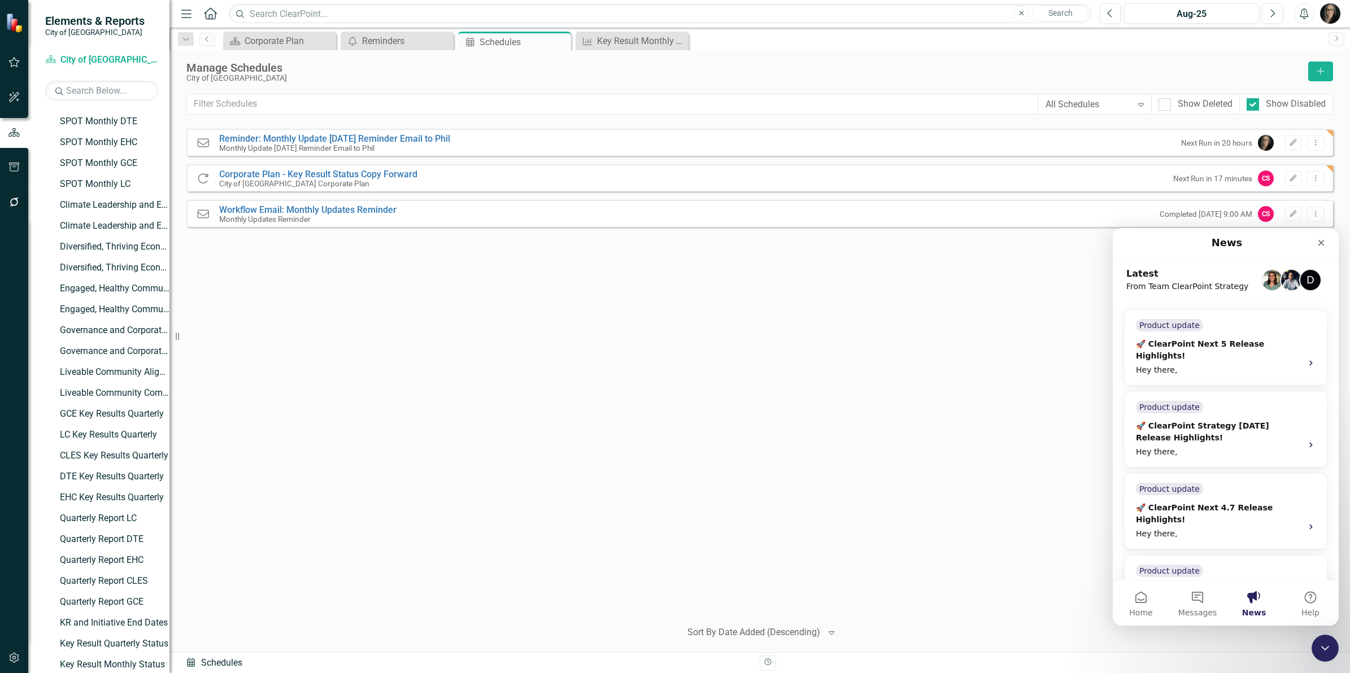
click at [1259, 602] on button "News" at bounding box center [1254, 603] width 56 height 45
click at [1321, 642] on icon "Close Intercom Messenger" at bounding box center [1324, 647] width 14 height 14
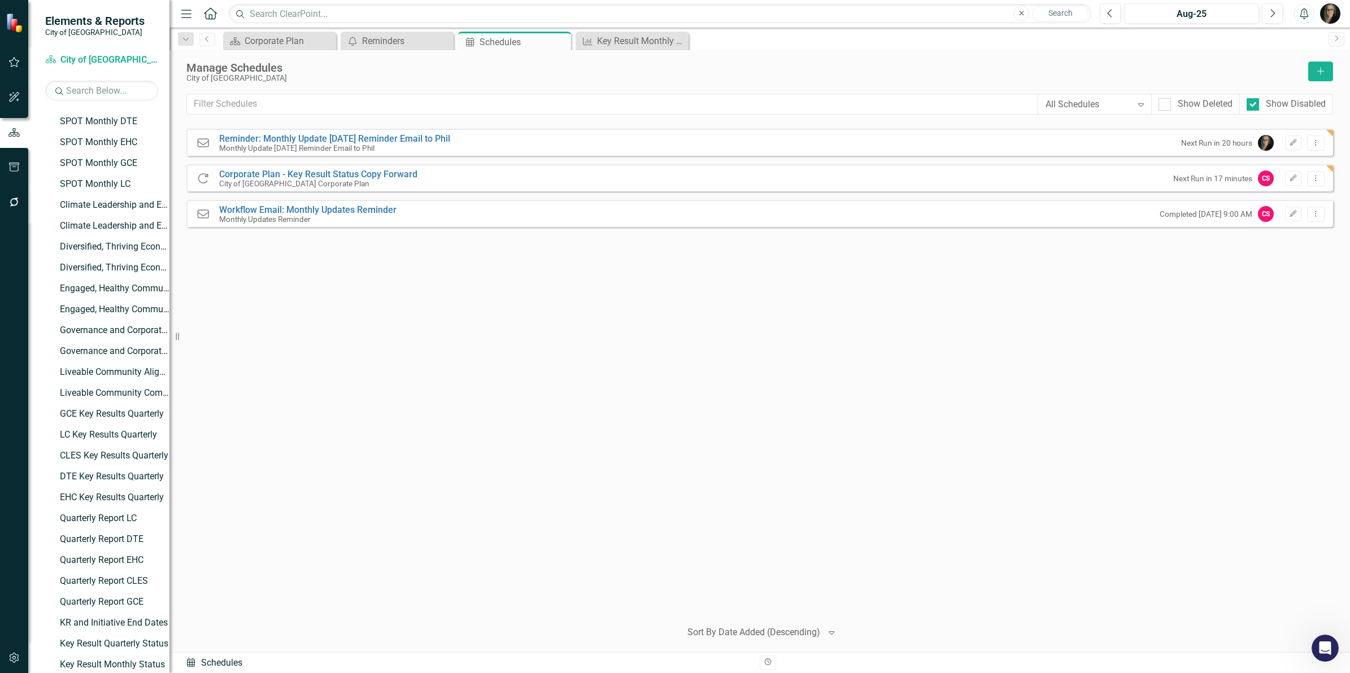
click at [634, 363] on div "Reminder Reminder: Monthly Update [DATE] Reminder Email to Phil Monthly Update …" at bounding box center [759, 369] width 1147 height 481
drag, startPoint x: 560, startPoint y: 385, endPoint x: 541, endPoint y: 359, distance: 33.1
click at [559, 386] on div "Reminder Reminder: Monthly Update [DATE] Reminder Email to Phil Monthly Update …" at bounding box center [759, 369] width 1147 height 481
